Goal: Task Accomplishment & Management: Manage account settings

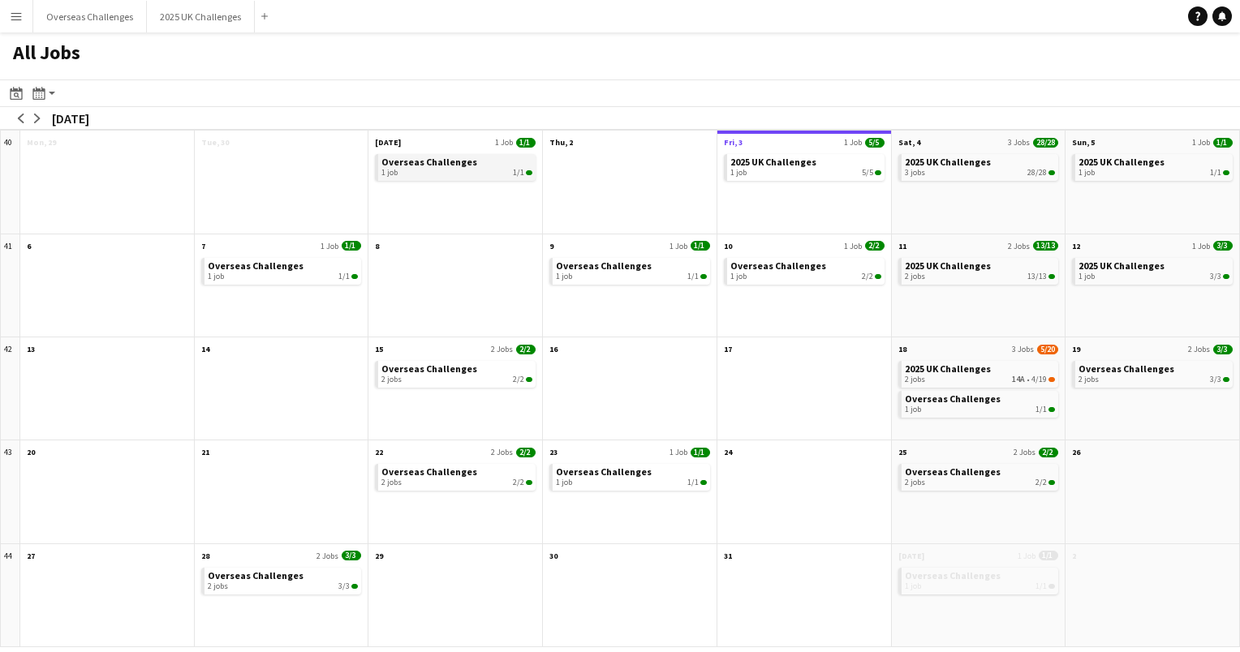
click at [465, 159] on span "Overseas Challenges" at bounding box center [429, 162] width 96 height 12
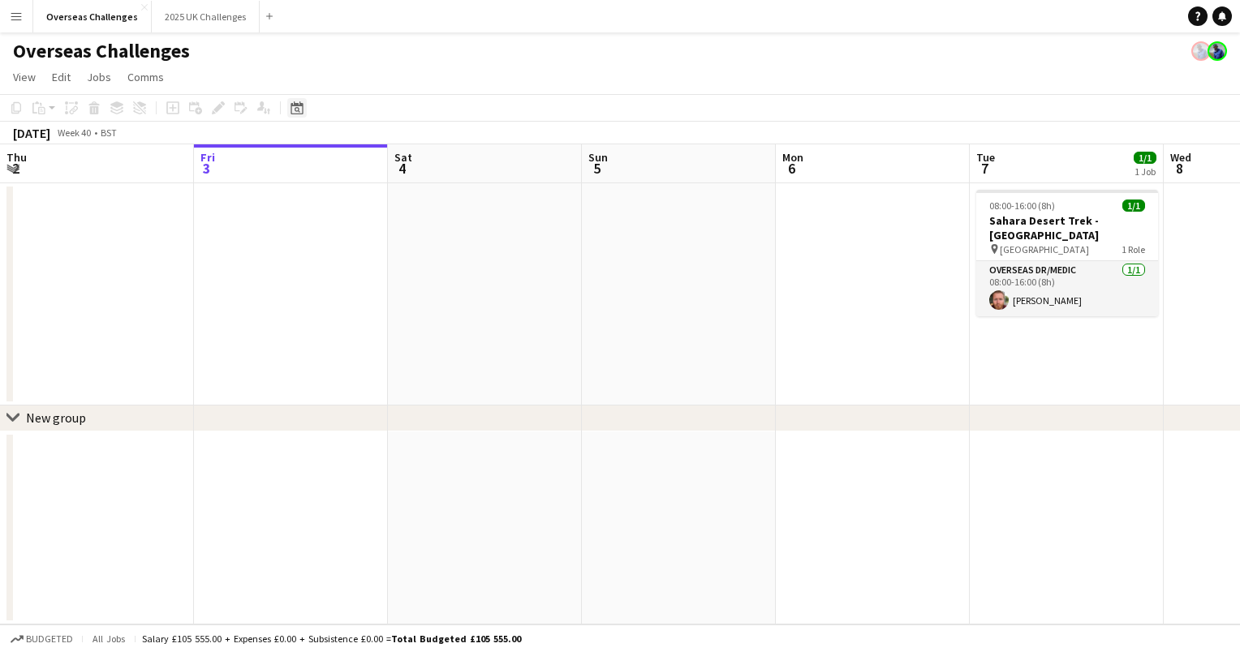
click at [299, 105] on icon at bounding box center [296, 107] width 12 height 13
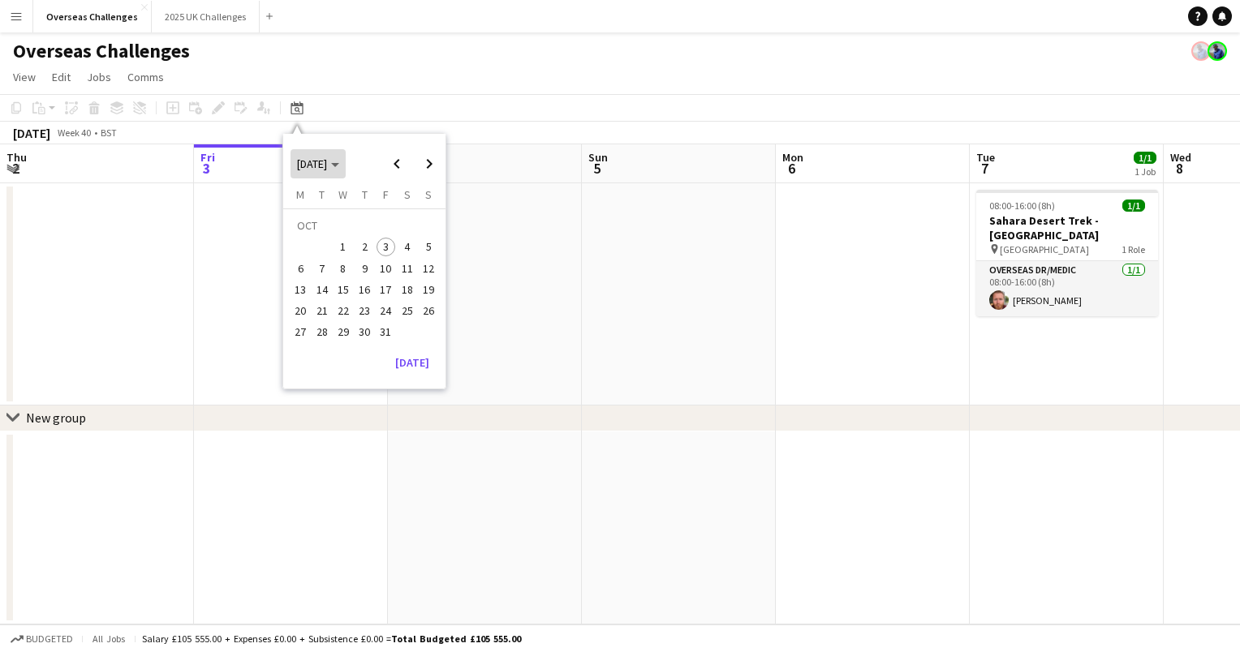
click at [339, 167] on span "[DATE]" at bounding box center [318, 164] width 42 height 15
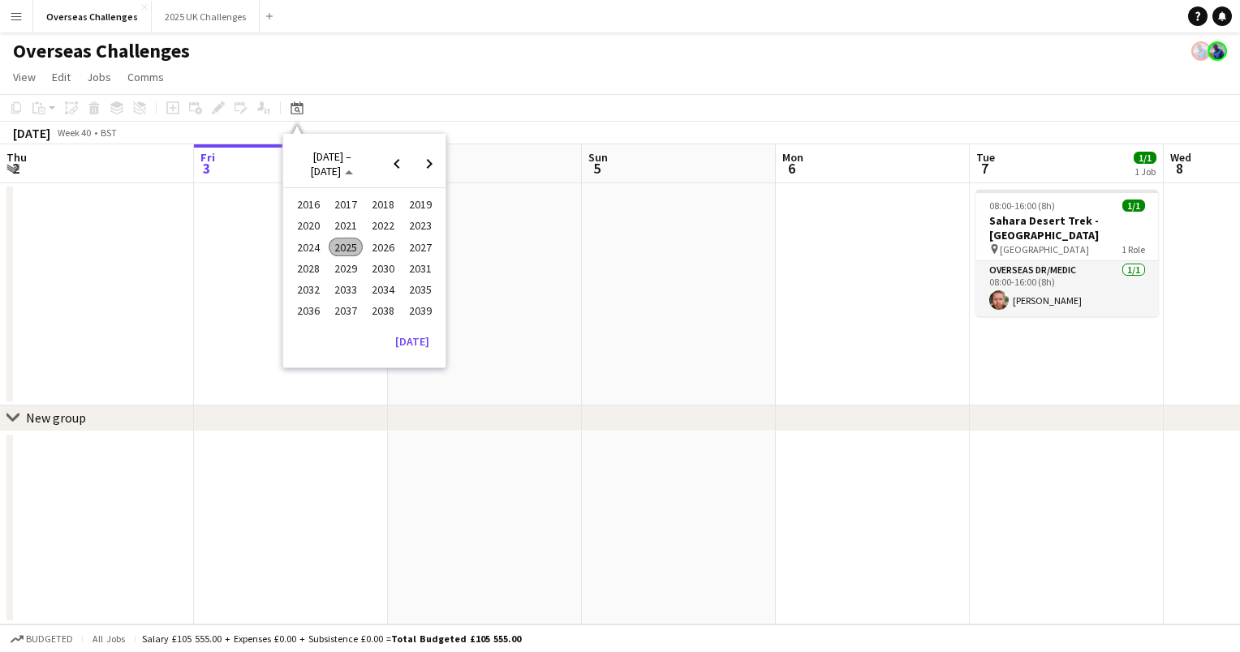
click at [400, 238] on button "2026" at bounding box center [382, 247] width 37 height 21
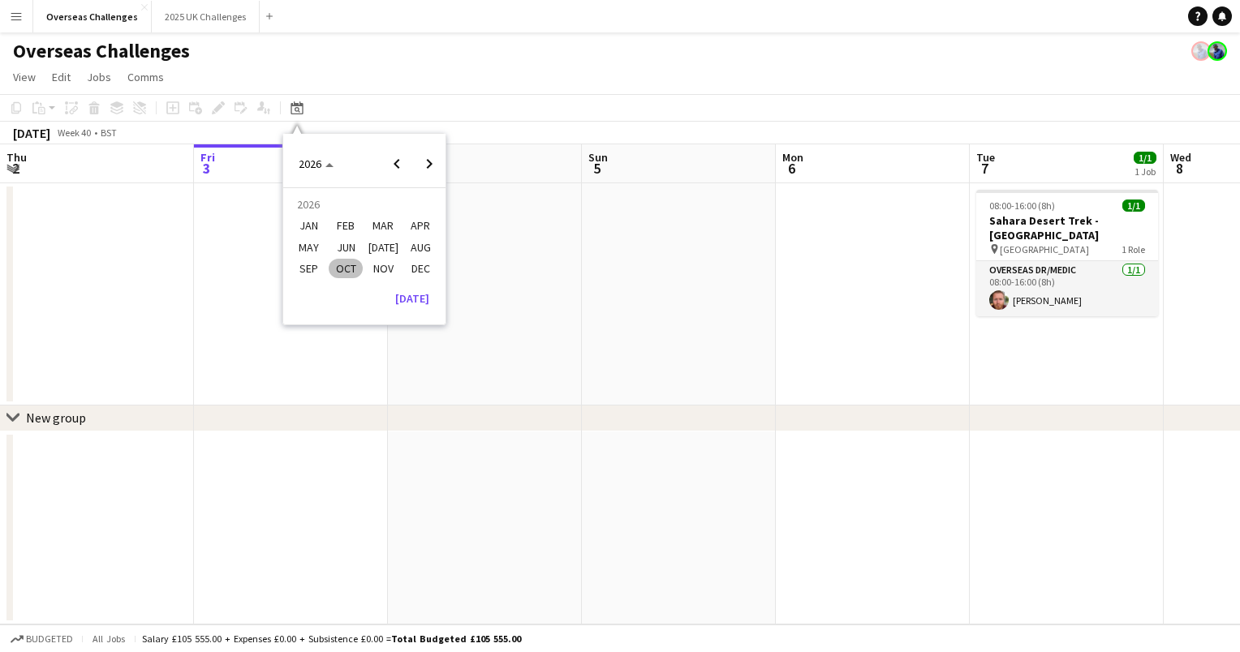
click at [341, 247] on span "JUN" at bounding box center [345, 247] width 33 height 19
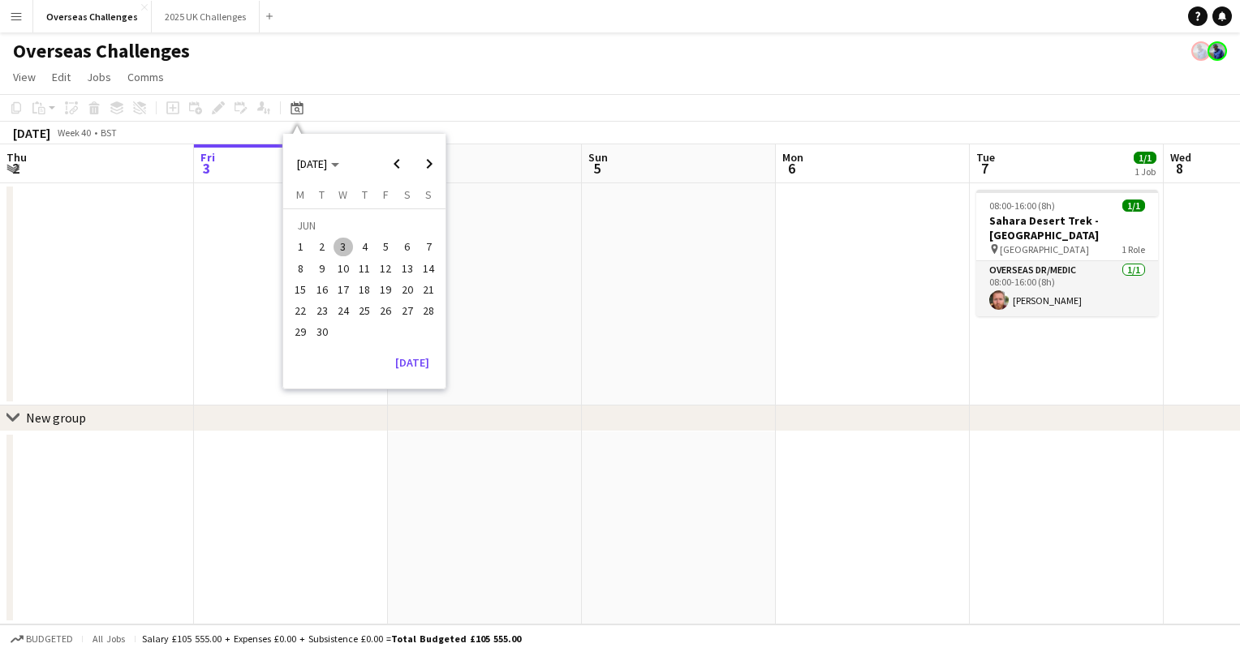
click at [334, 269] on span "10" at bounding box center [342, 268] width 19 height 19
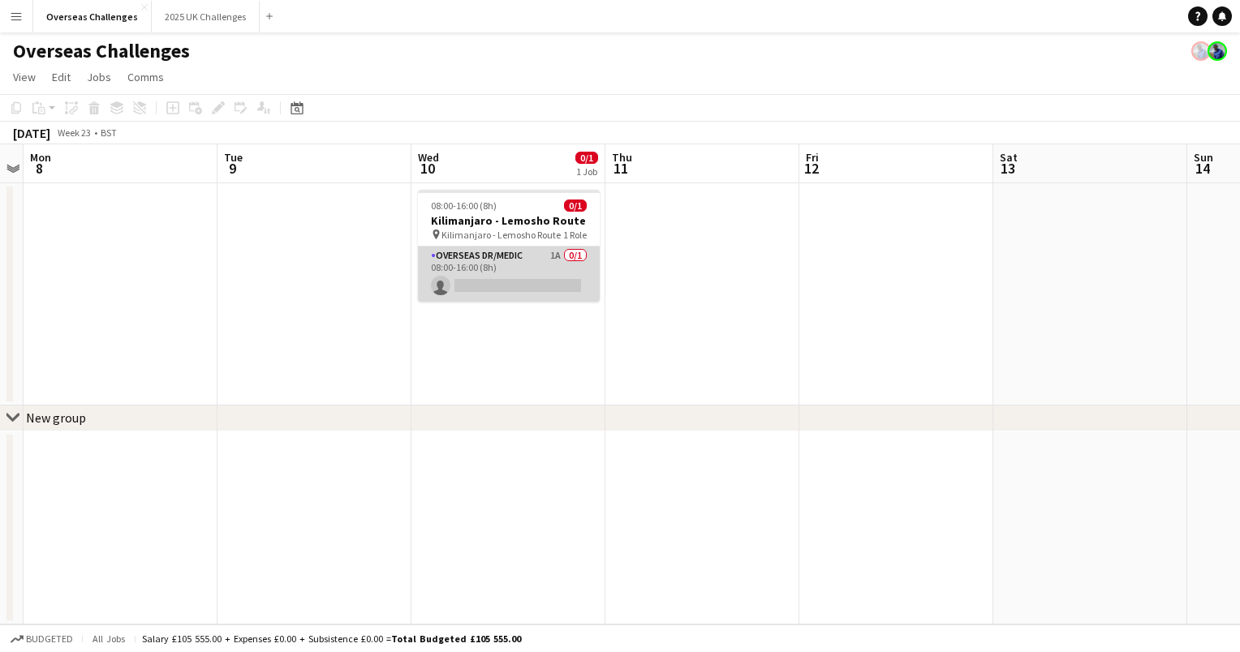
click at [520, 249] on app-card-role "Overseas Dr/Medic 1A 0/1 08:00-16:00 (8h) single-neutral-actions" at bounding box center [509, 274] width 182 height 55
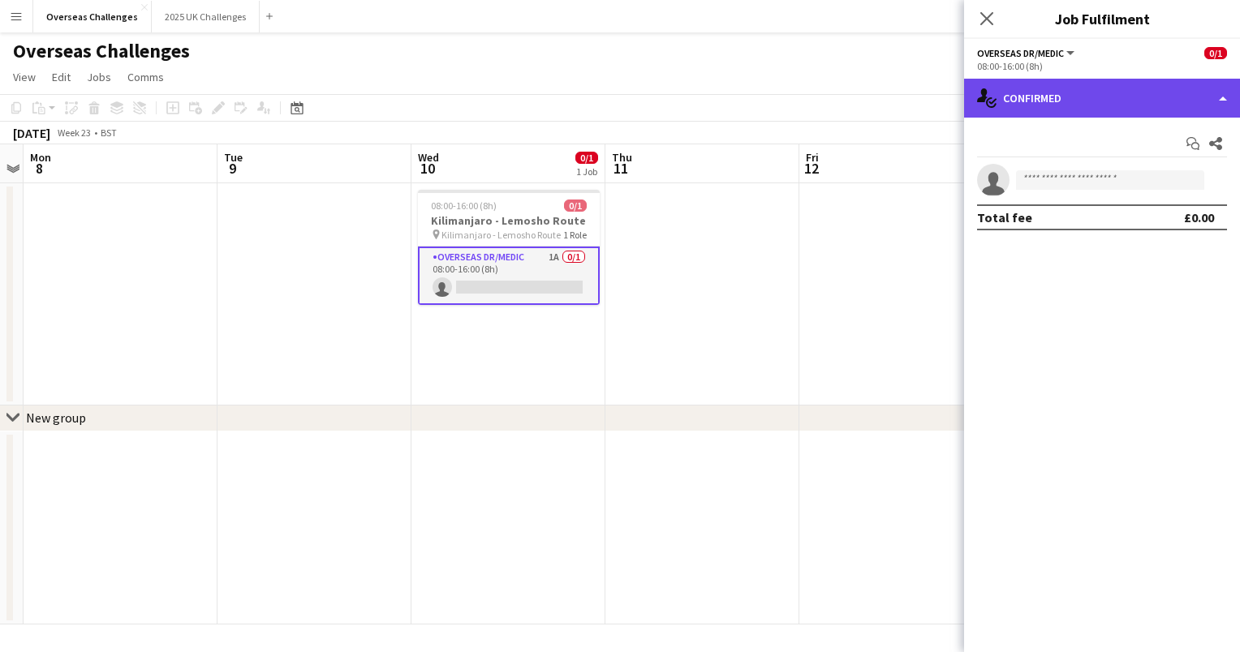
click at [1065, 101] on div "single-neutral-actions-check-2 Confirmed" at bounding box center [1102, 98] width 276 height 39
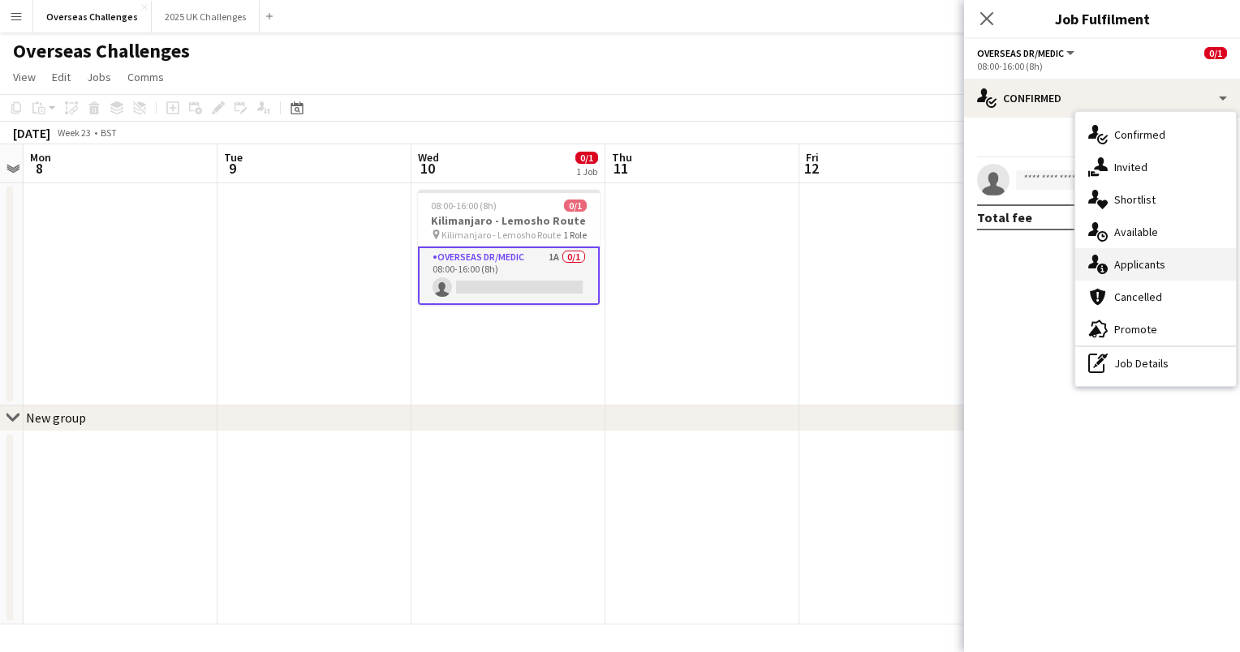
click at [1135, 259] on span "Applicants" at bounding box center [1139, 264] width 51 height 15
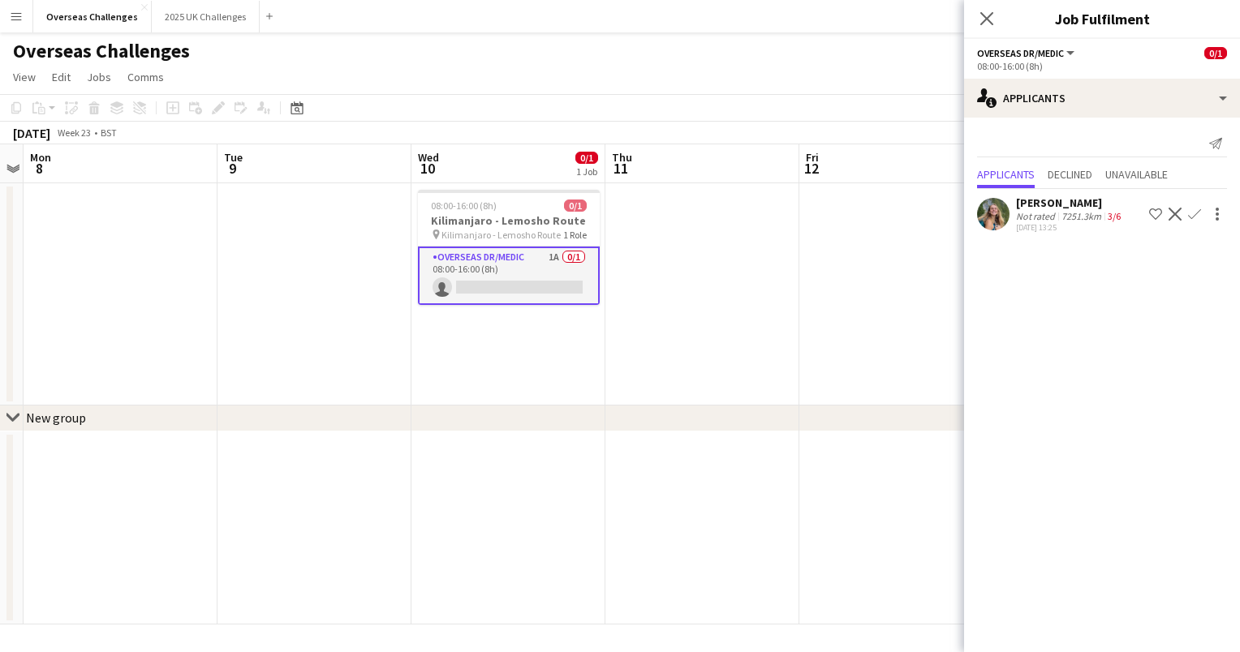
click at [1066, 205] on div "Charlotte Horsley" at bounding box center [1070, 203] width 108 height 15
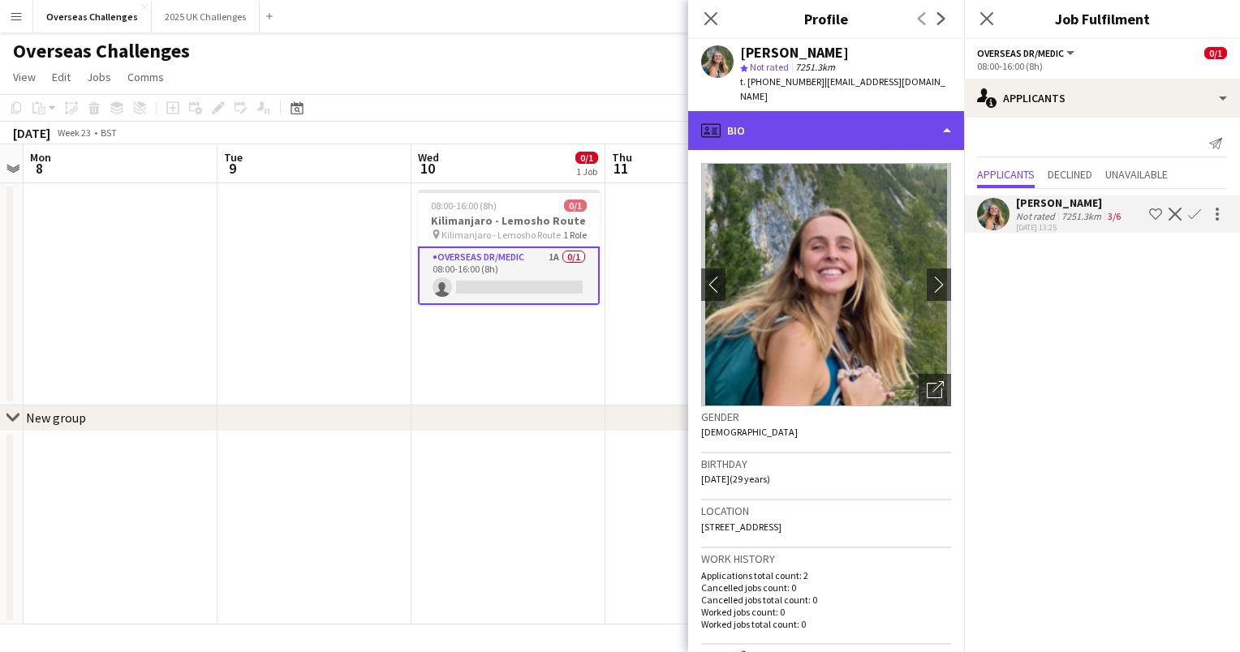
click at [811, 117] on div "profile Bio" at bounding box center [826, 130] width 276 height 39
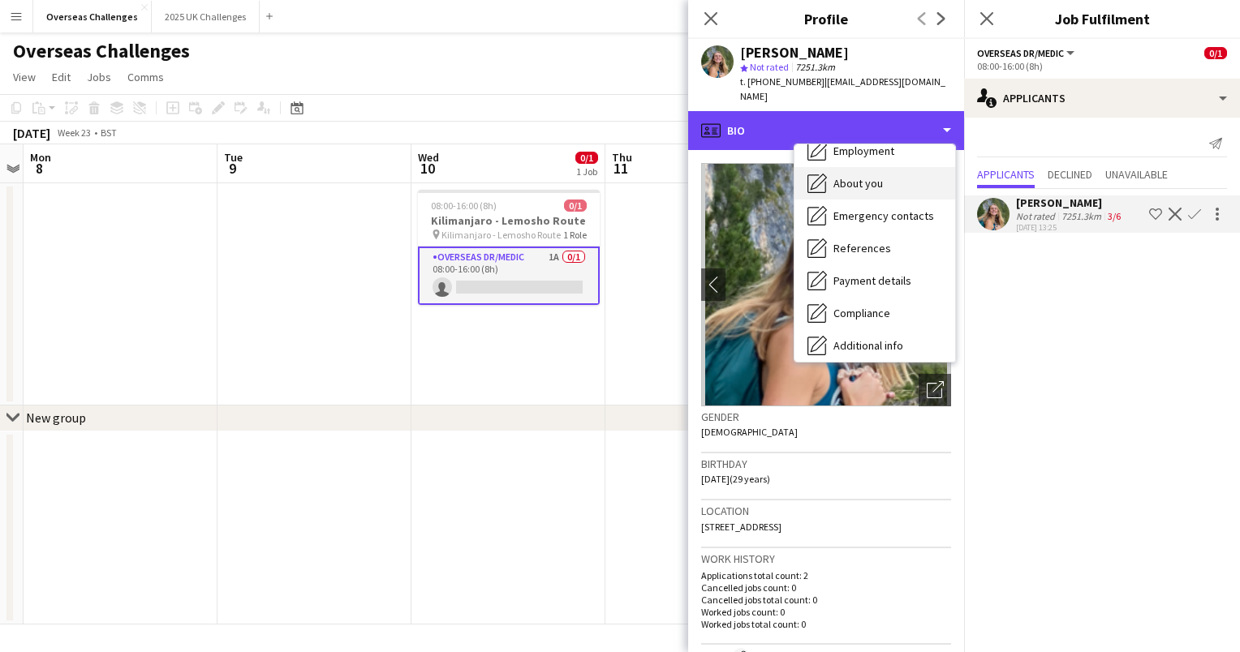
scroll to position [0, 0]
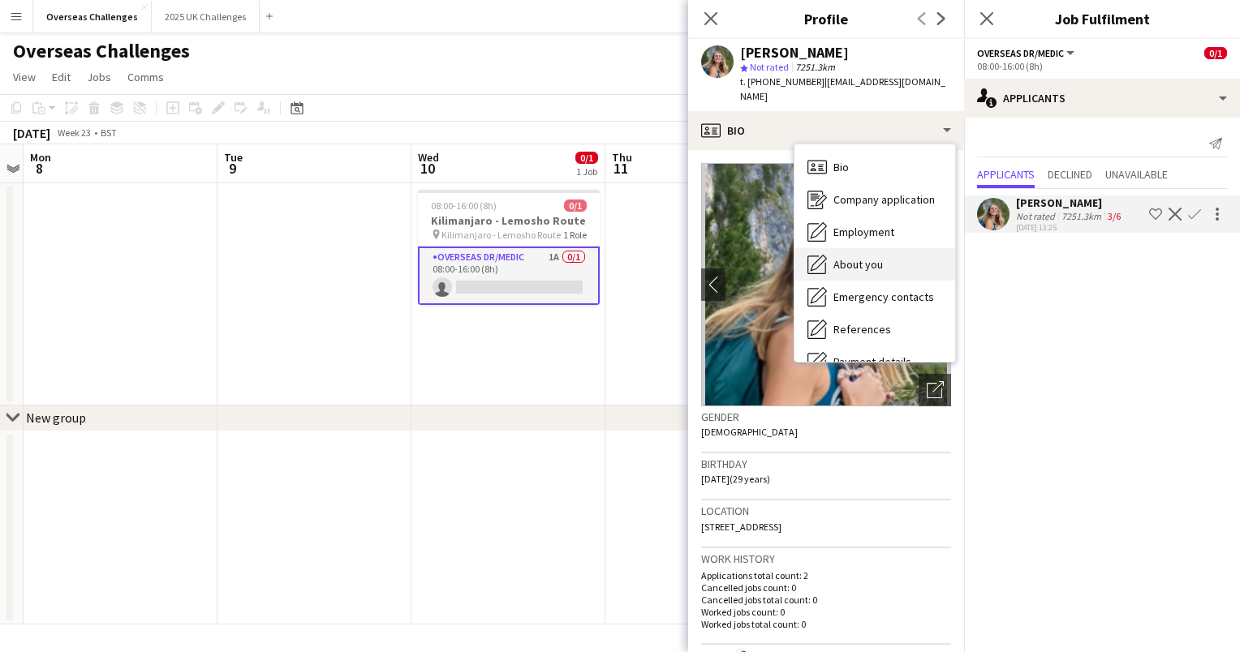
click at [885, 248] on div "About you About you" at bounding box center [874, 264] width 161 height 32
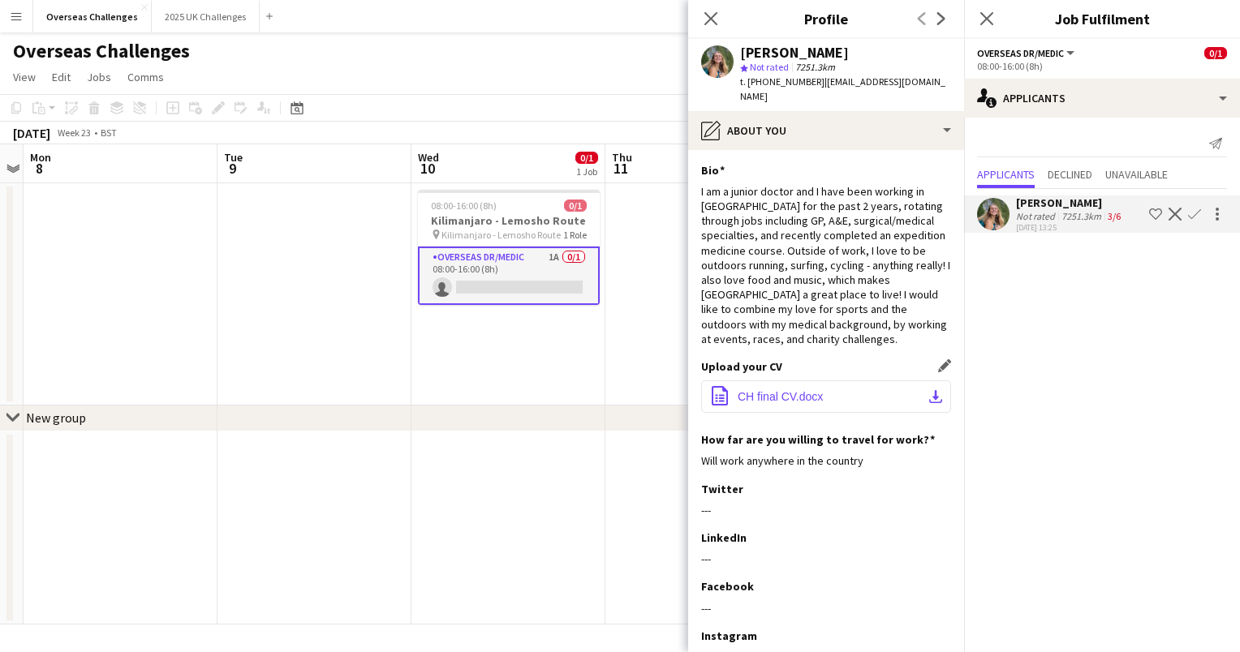
click at [779, 390] on span "CH final CV.docx" at bounding box center [780, 396] width 85 height 13
